Goal: Complete application form

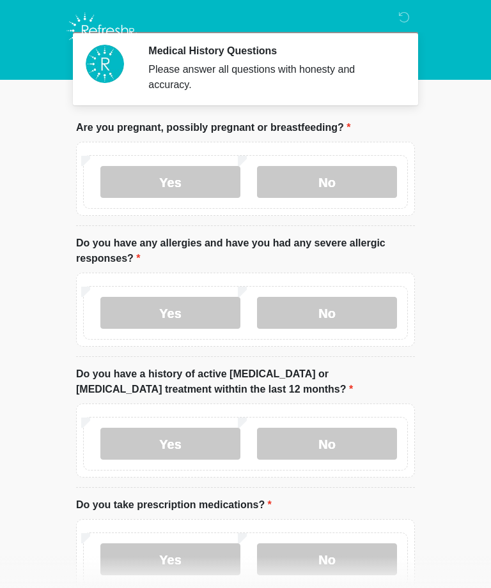
click at [350, 177] on label "No" at bounding box center [327, 182] width 140 height 32
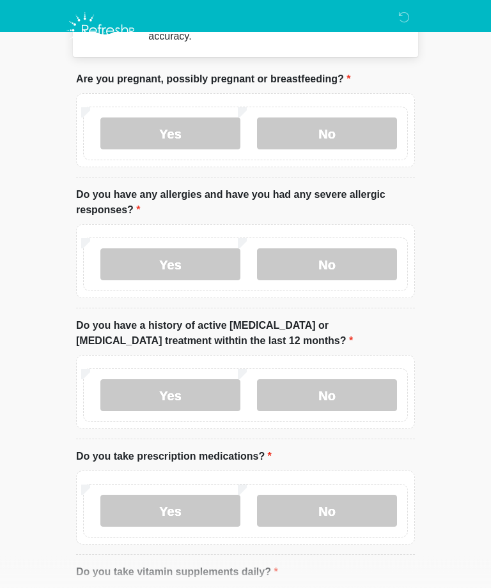
scroll to position [49, 0]
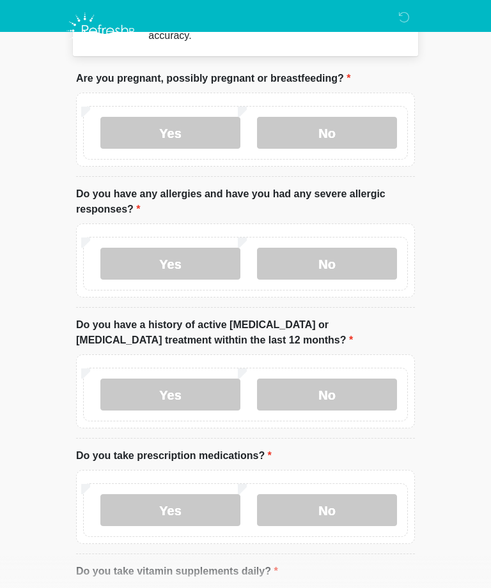
click at [328, 257] on label "No" at bounding box center [327, 264] width 140 height 32
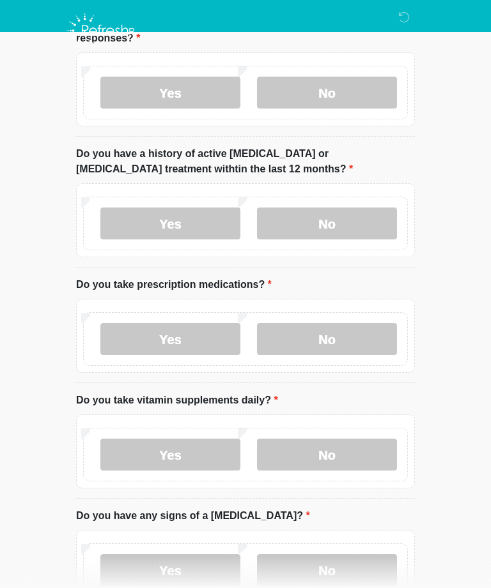
scroll to position [219, 0]
click at [356, 226] on label "No" at bounding box center [327, 225] width 140 height 32
click at [191, 220] on label "Yes" at bounding box center [170, 224] width 140 height 32
click at [183, 324] on label "Yes" at bounding box center [170, 340] width 140 height 32
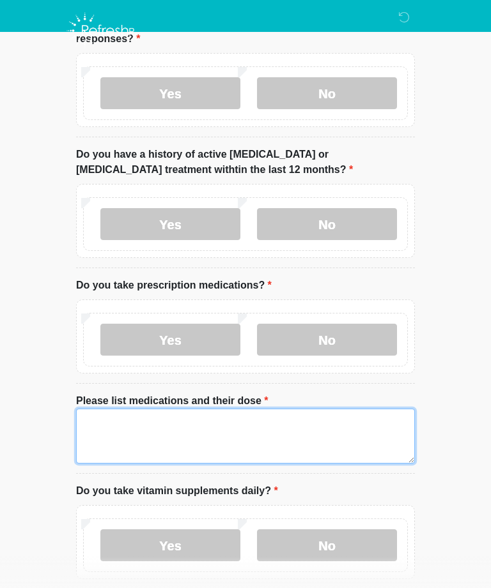
click at [200, 427] on textarea "Please list medications and their dose" at bounding box center [245, 436] width 339 height 55
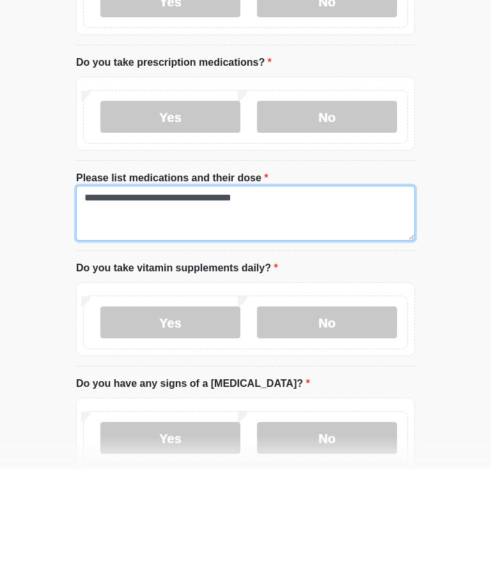
scroll to position [323, 0]
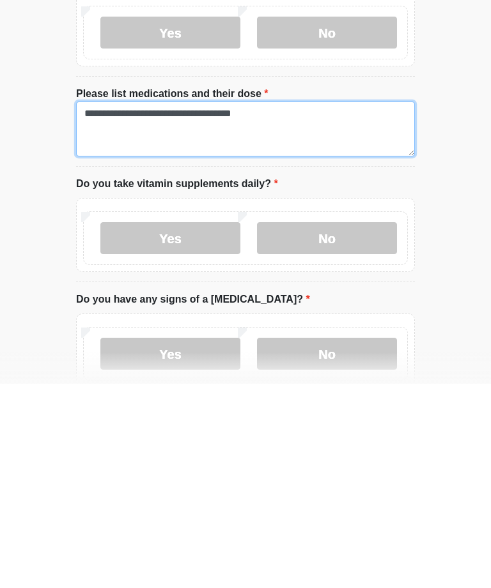
type textarea "**********"
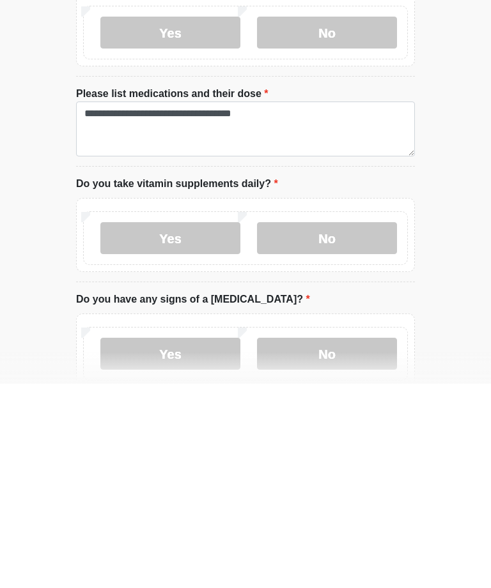
click at [206, 427] on label "Yes" at bounding box center [170, 443] width 140 height 32
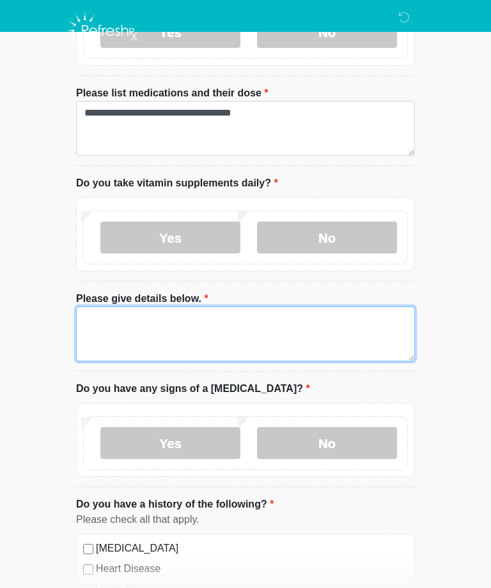
click at [162, 323] on textarea "Please give details below." at bounding box center [245, 334] width 339 height 55
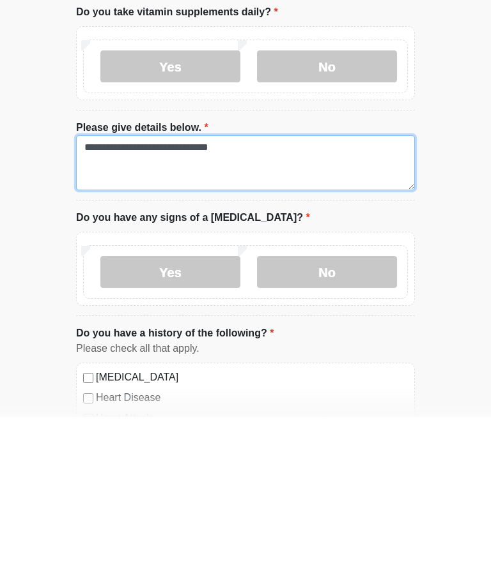
type textarea "**********"
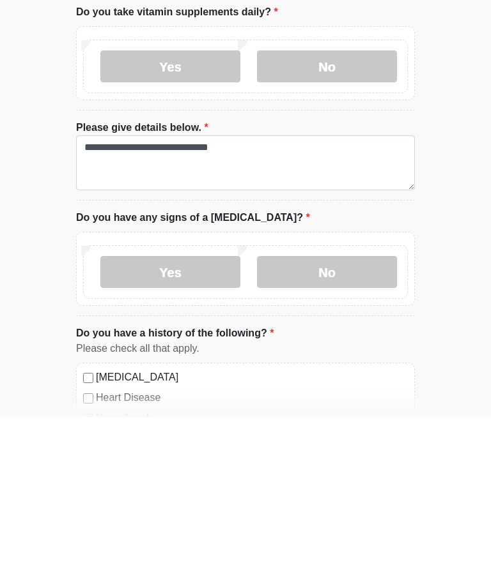
click at [356, 428] on label "No" at bounding box center [327, 444] width 140 height 32
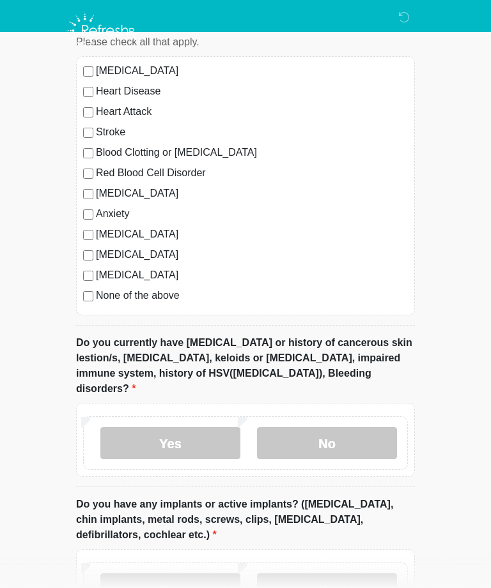
scroll to position [1036, 0]
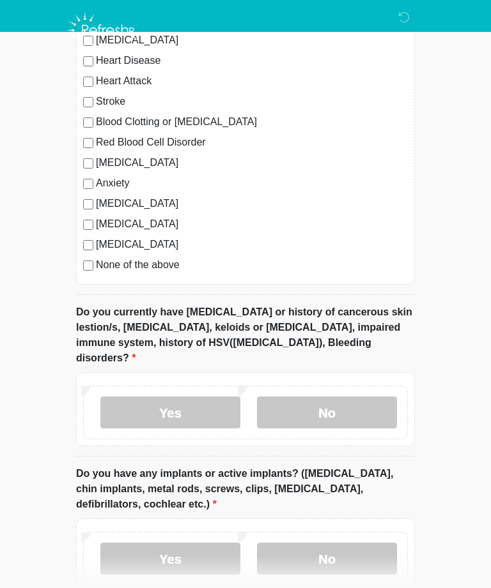
click at [349, 397] on label "No" at bounding box center [327, 413] width 140 height 32
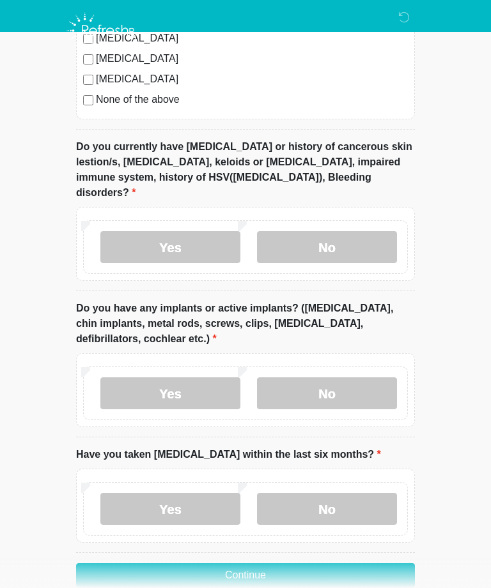
scroll to position [1210, 0]
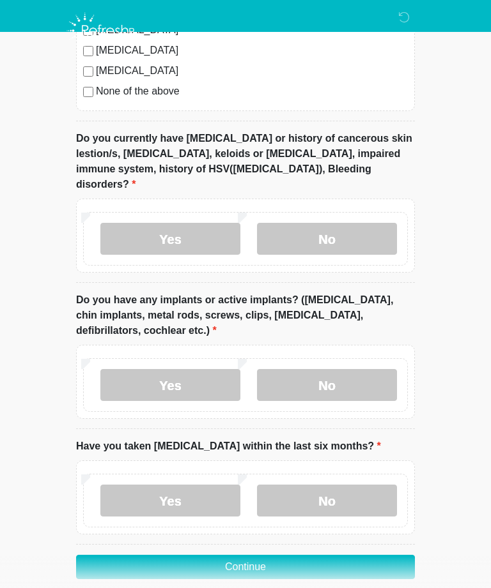
click at [342, 369] on label "No" at bounding box center [327, 385] width 140 height 32
click at [344, 485] on label "No" at bounding box center [327, 501] width 140 height 32
click at [290, 555] on button "Continue" at bounding box center [245, 567] width 339 height 24
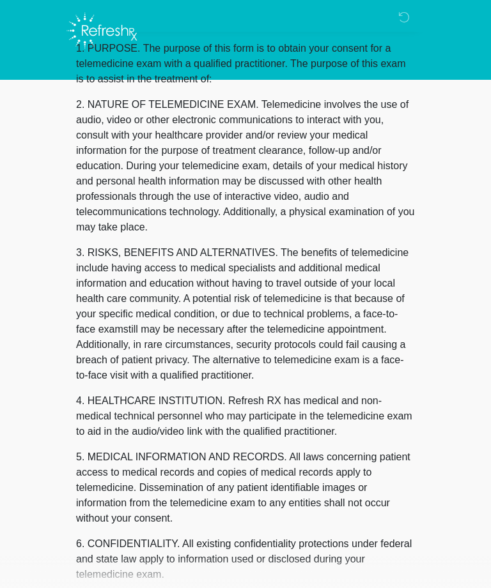
scroll to position [0, 0]
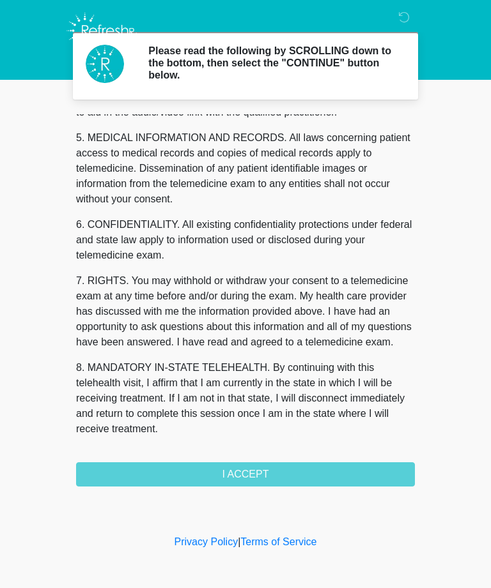
click at [310, 467] on div "1. PURPOSE. The purpose of this form is to obtain your consent for a telemedici…" at bounding box center [245, 300] width 339 height 372
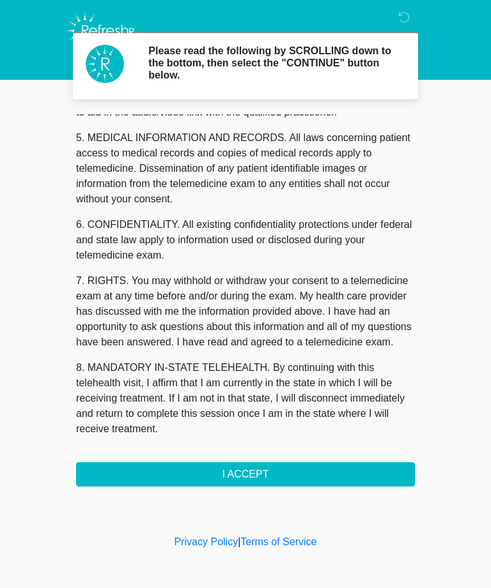
scroll to position [408, 0]
click at [274, 471] on button "I ACCEPT" at bounding box center [245, 475] width 339 height 24
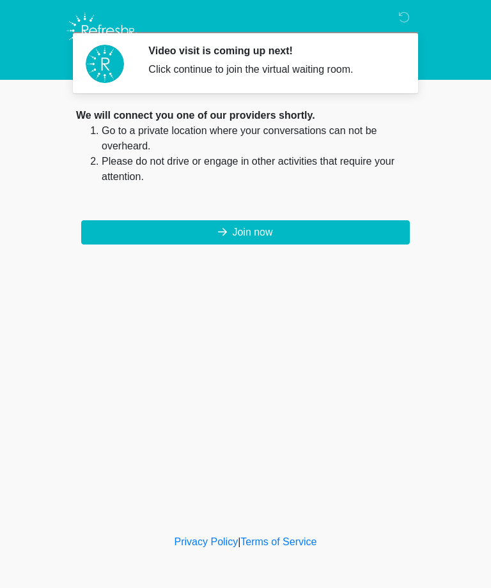
click at [294, 228] on button "Join now" at bounding box center [245, 232] width 328 height 24
